Goal: Information Seeking & Learning: Learn about a topic

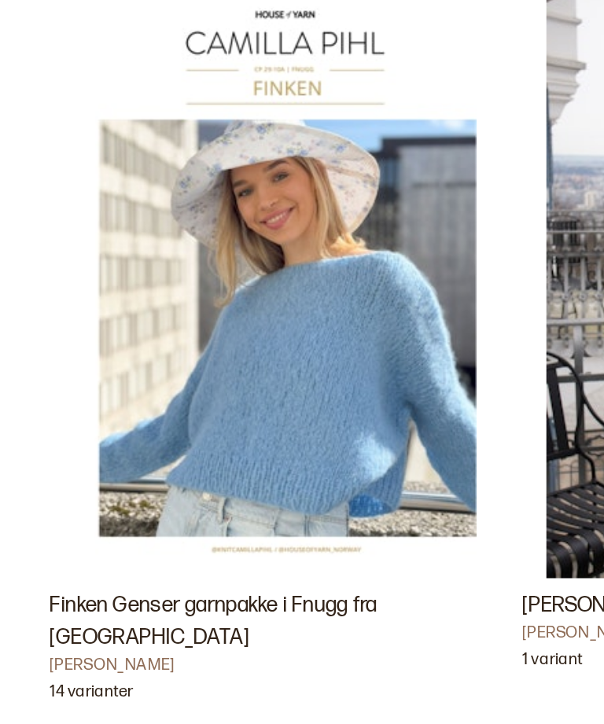
scroll to position [3085, 0]
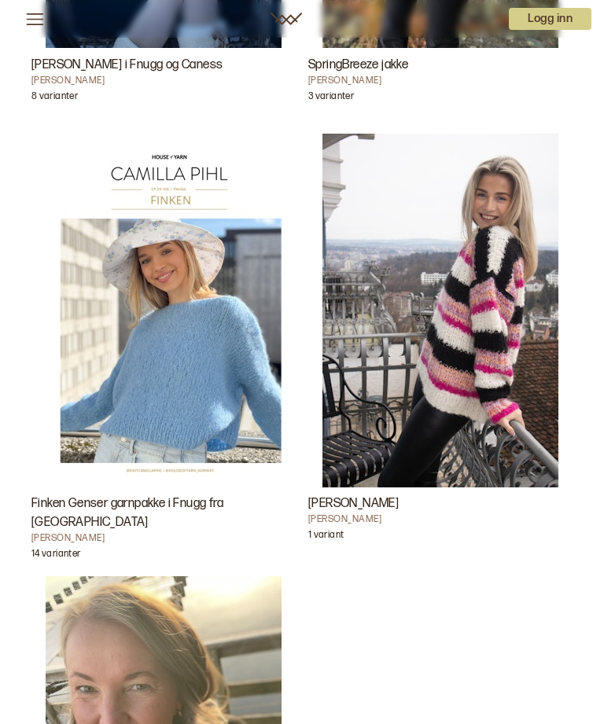
click at [219, 370] on img "Finken Genser garnpakke i Fnugg fra House of Yarn" at bounding box center [164, 311] width 236 height 354
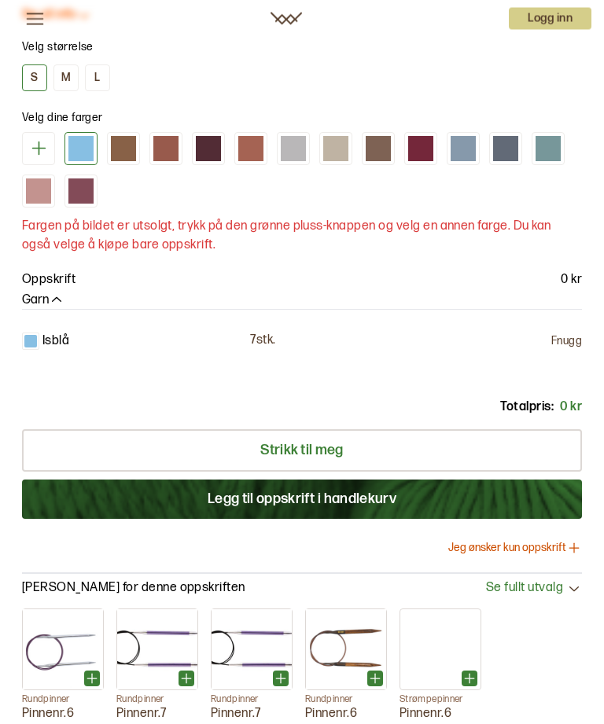
scroll to position [1057, 0]
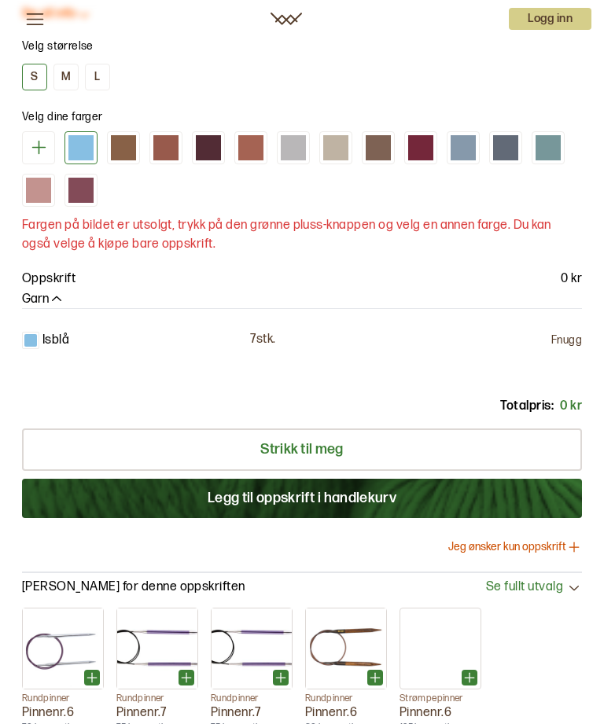
click at [258, 348] on p "7 stk." at bounding box center [262, 340] width 25 height 17
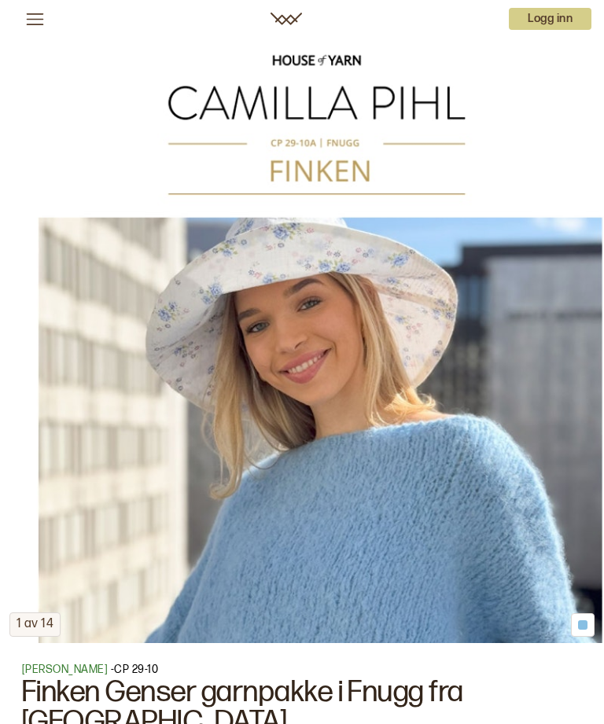
scroll to position [262, 0]
click at [41, 10] on icon at bounding box center [35, 19] width 20 height 20
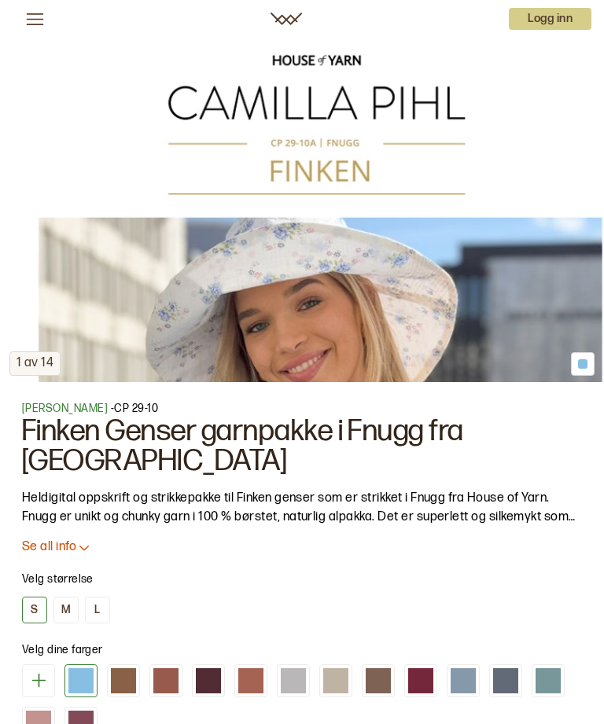
scroll to position [0, 0]
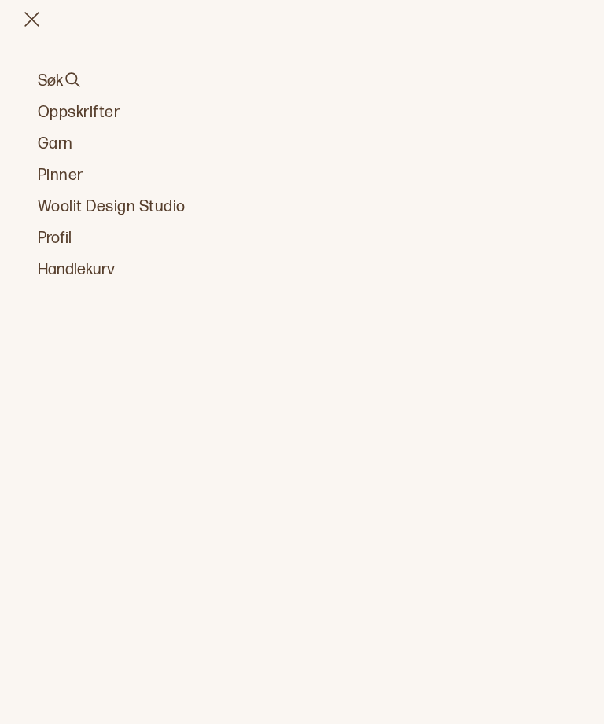
click at [102, 118] on link "Oppskrifter" at bounding box center [302, 112] width 529 height 22
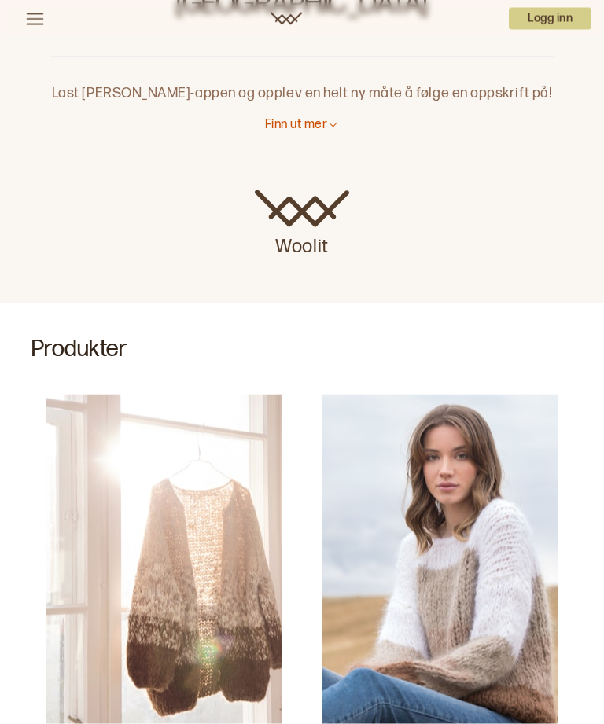
scroll to position [179, 0]
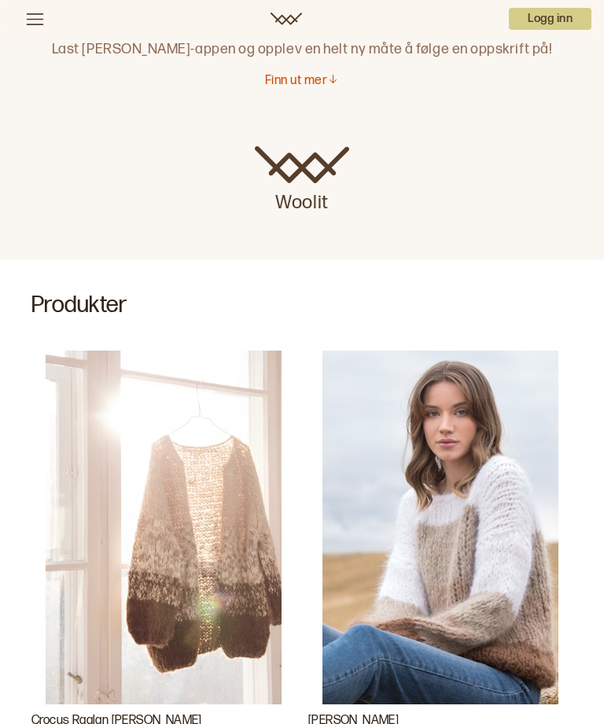
click at [316, 73] on p "Finn ut mer" at bounding box center [296, 81] width 62 height 17
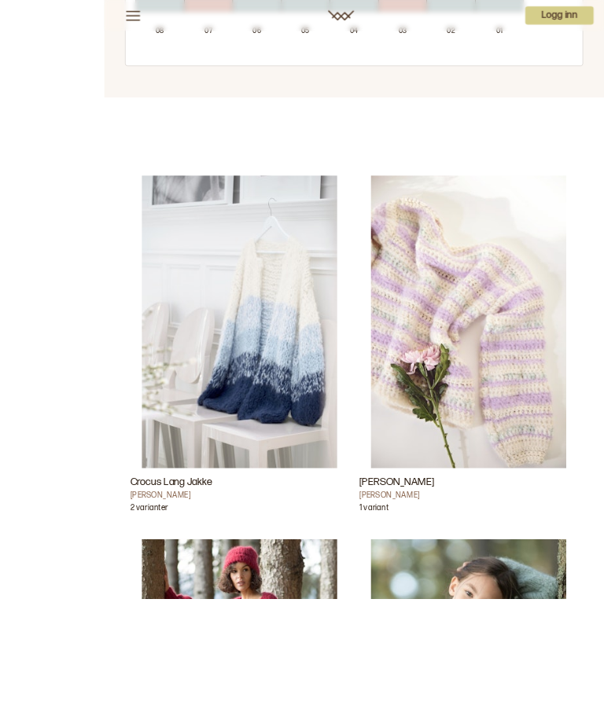
scroll to position [2412, 0]
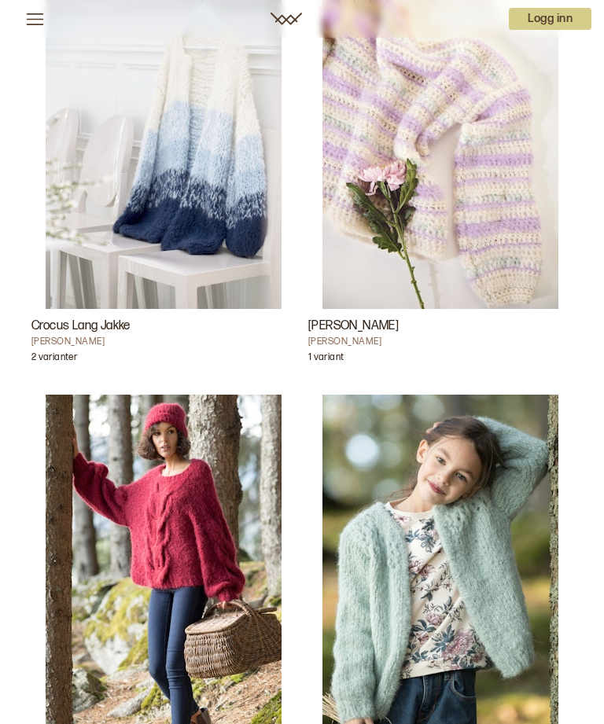
click at [278, 537] on img "Camelia Genser" at bounding box center [164, 572] width 236 height 354
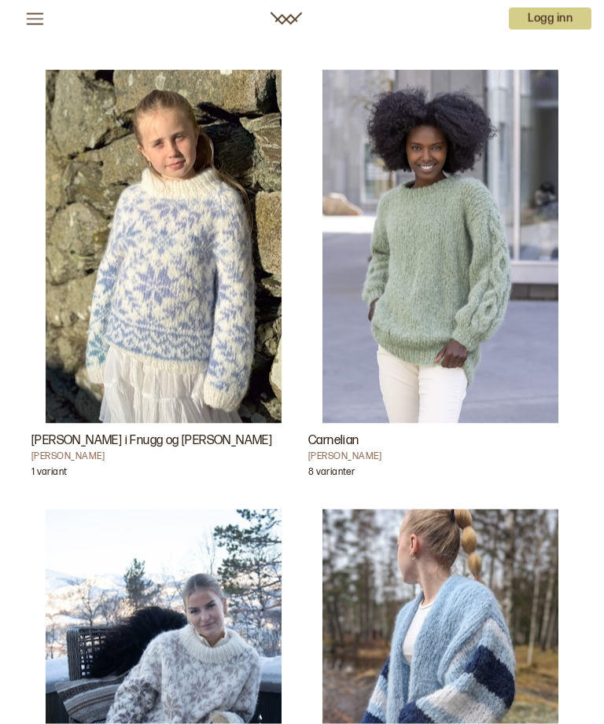
scroll to position [2270, 0]
click at [485, 263] on img "Carnelian" at bounding box center [440, 246] width 236 height 354
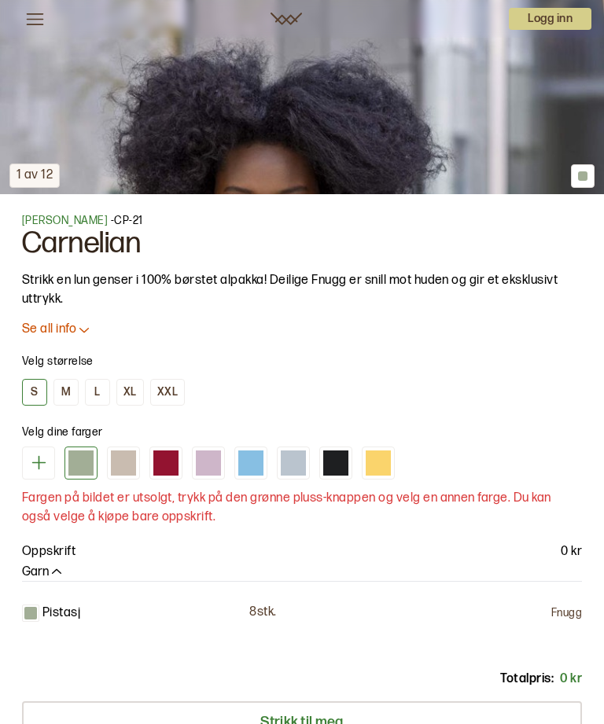
scroll to position [699, 0]
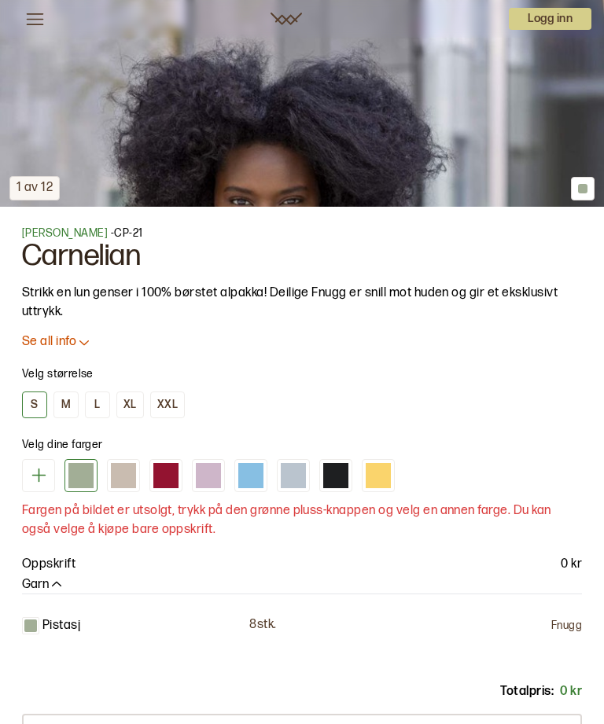
click at [74, 344] on p "Se all info" at bounding box center [49, 342] width 54 height 17
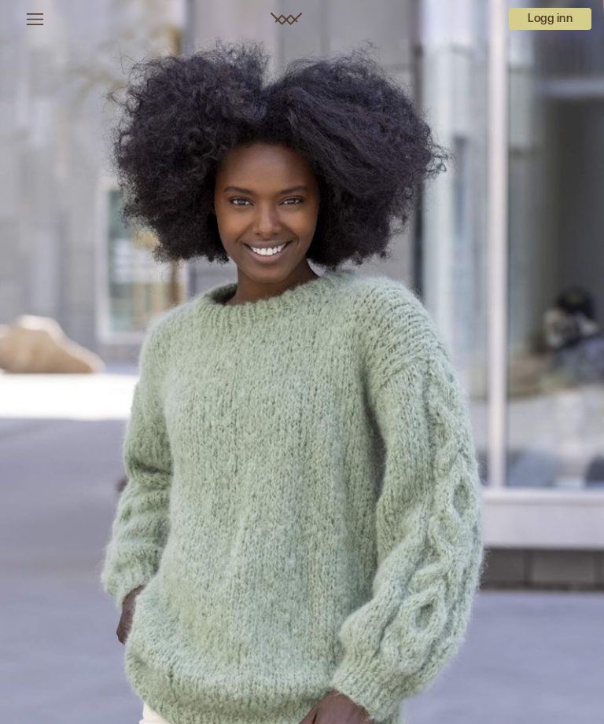
scroll to position [0, 0]
